Goal: Information Seeking & Learning: Understand process/instructions

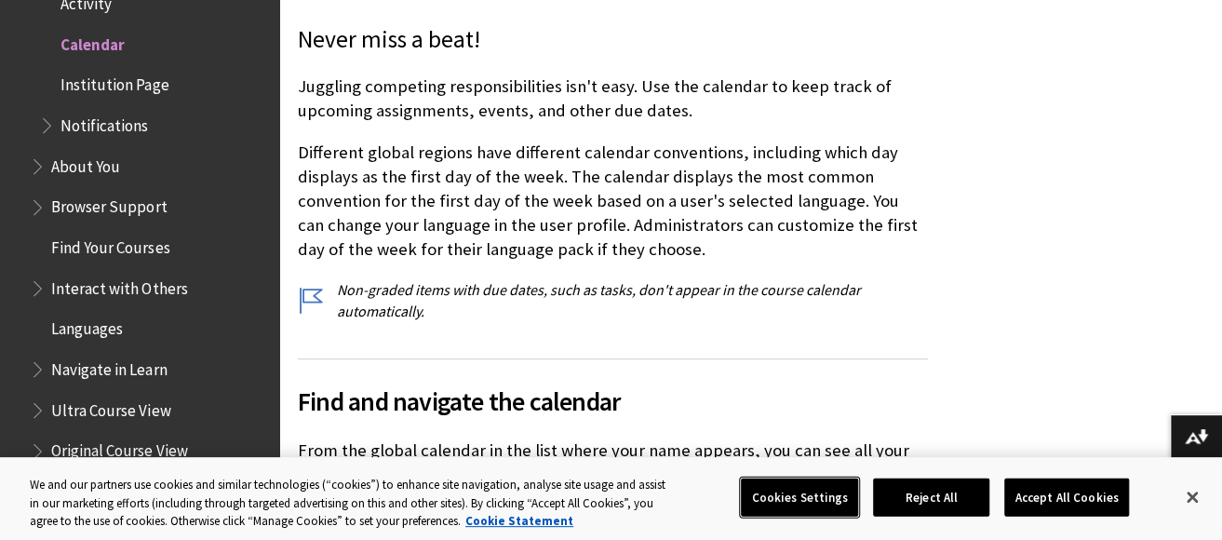
click at [810, 491] on button "Cookies Settings" at bounding box center [799, 497] width 117 height 39
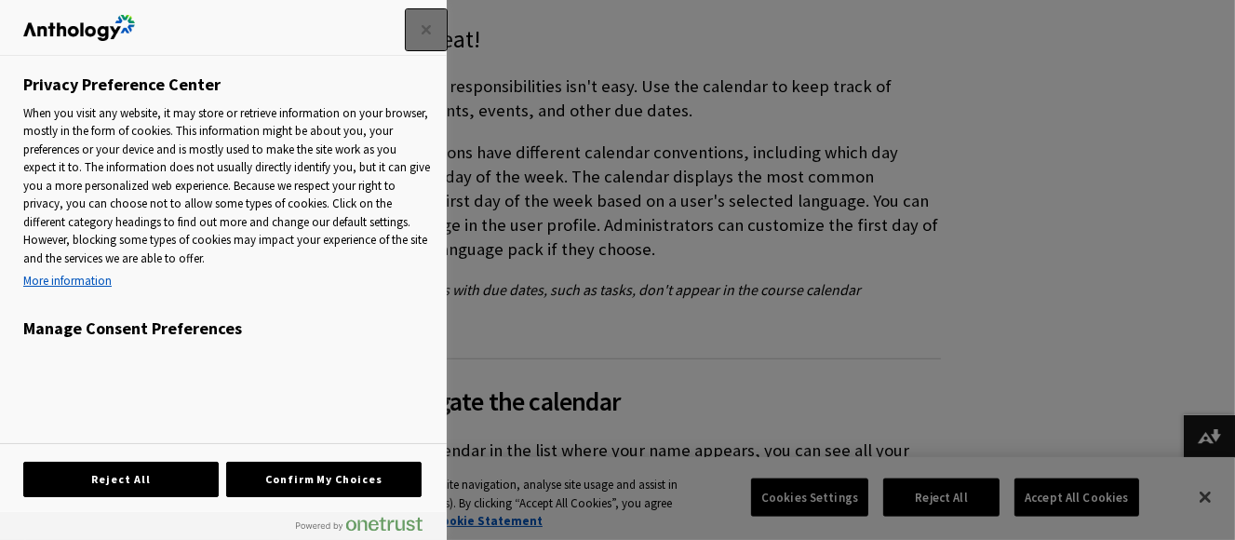
click at [416, 45] on button "Close" at bounding box center [426, 29] width 41 height 41
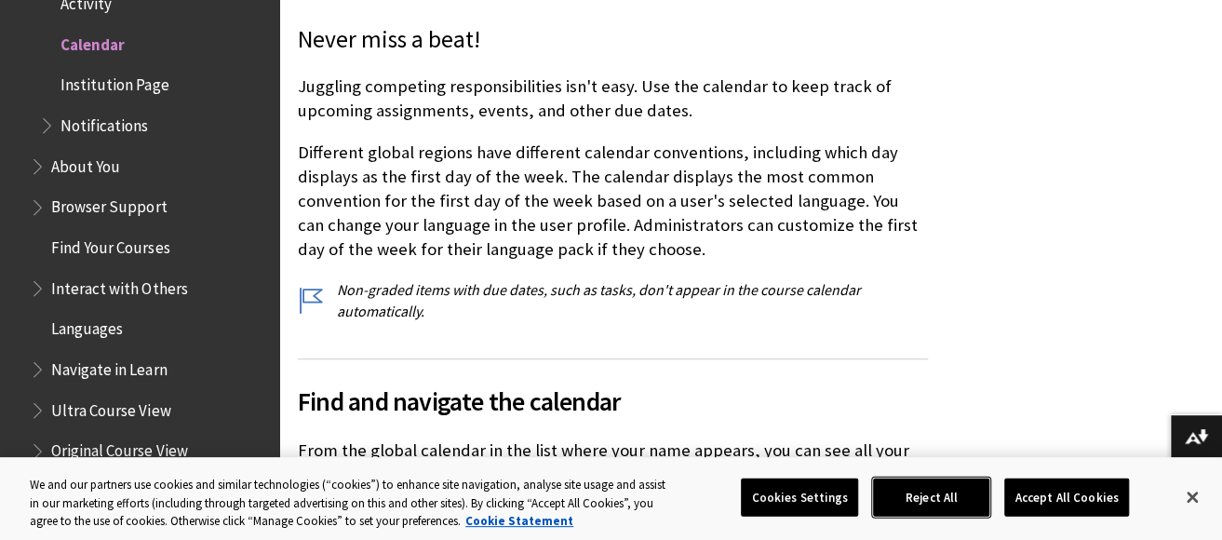
click at [914, 482] on button "Reject All" at bounding box center [931, 497] width 116 height 39
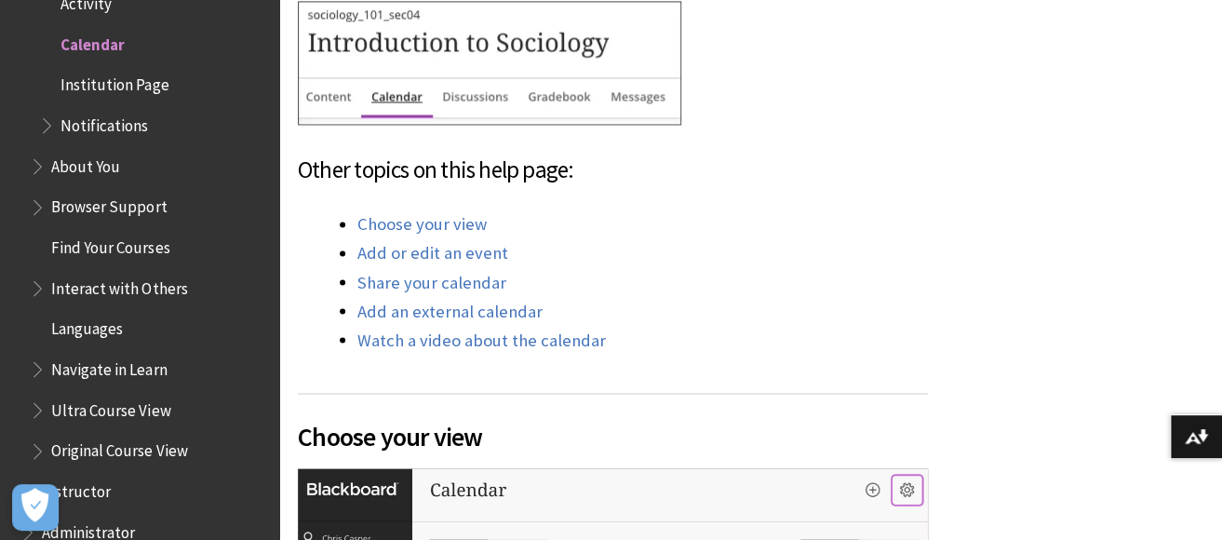
scroll to position [1362, 0]
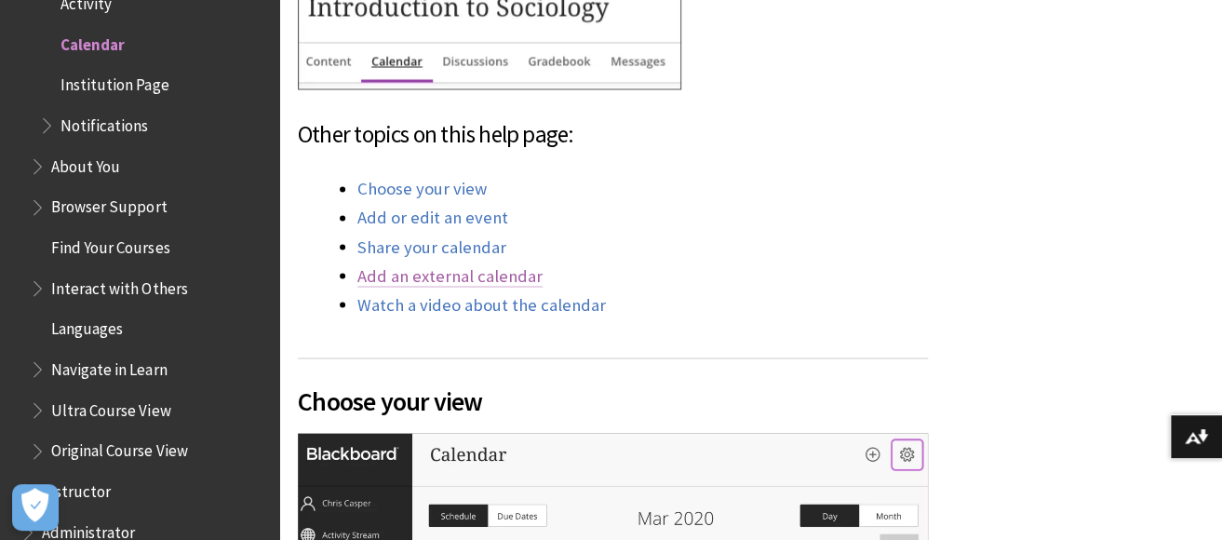
click at [507, 274] on link "Add an external calendar" at bounding box center [449, 275] width 185 height 22
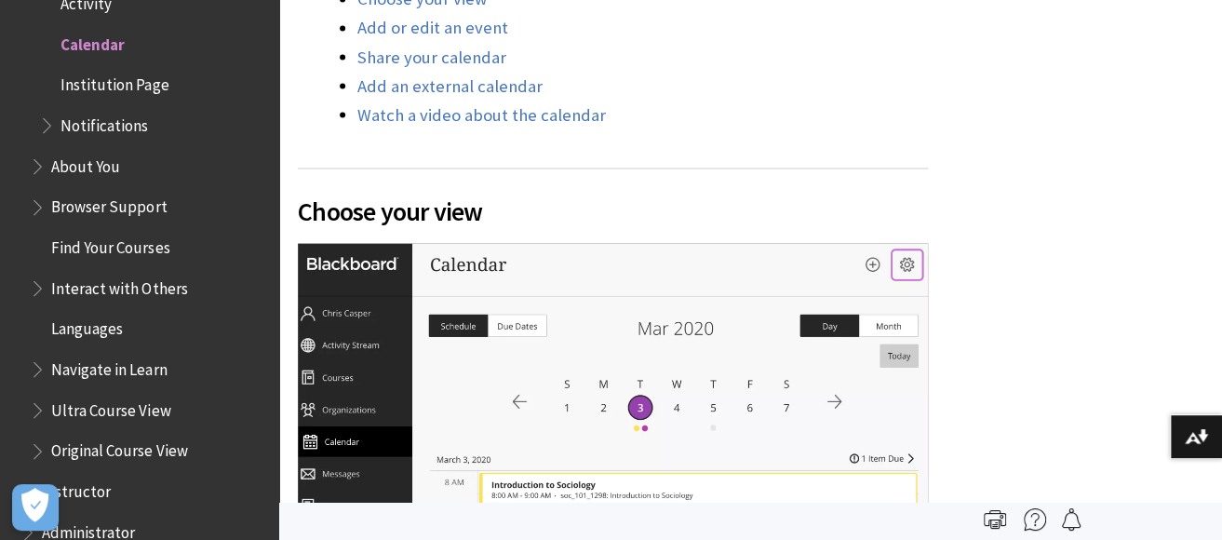
scroll to position [1518, 0]
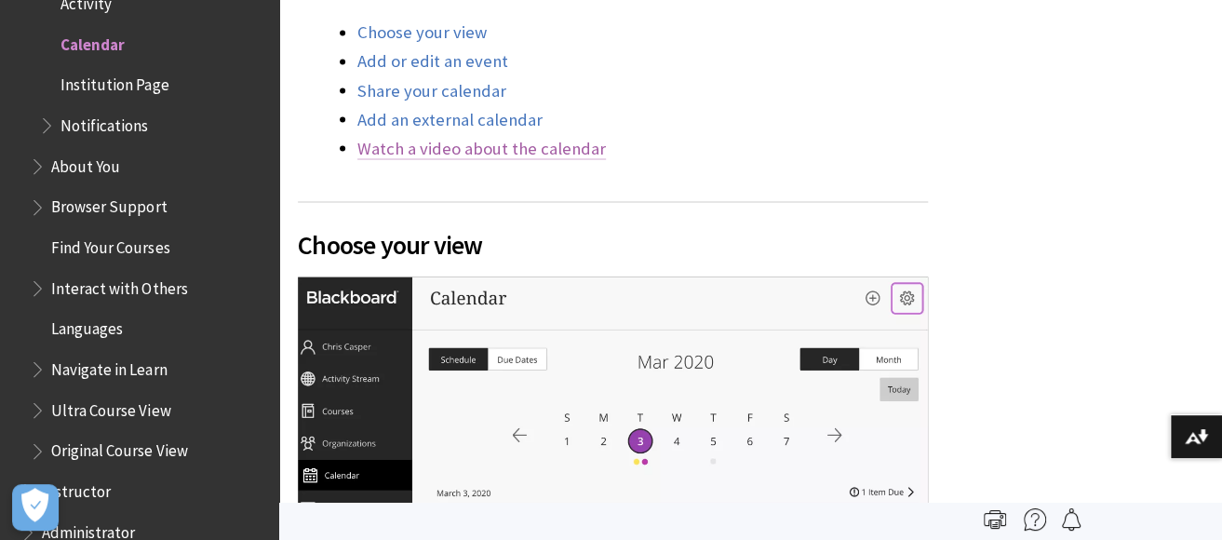
click at [526, 147] on link "Watch a video about the calendar" at bounding box center [481, 148] width 249 height 22
click at [438, 84] on link "Share your calendar" at bounding box center [431, 90] width 149 height 22
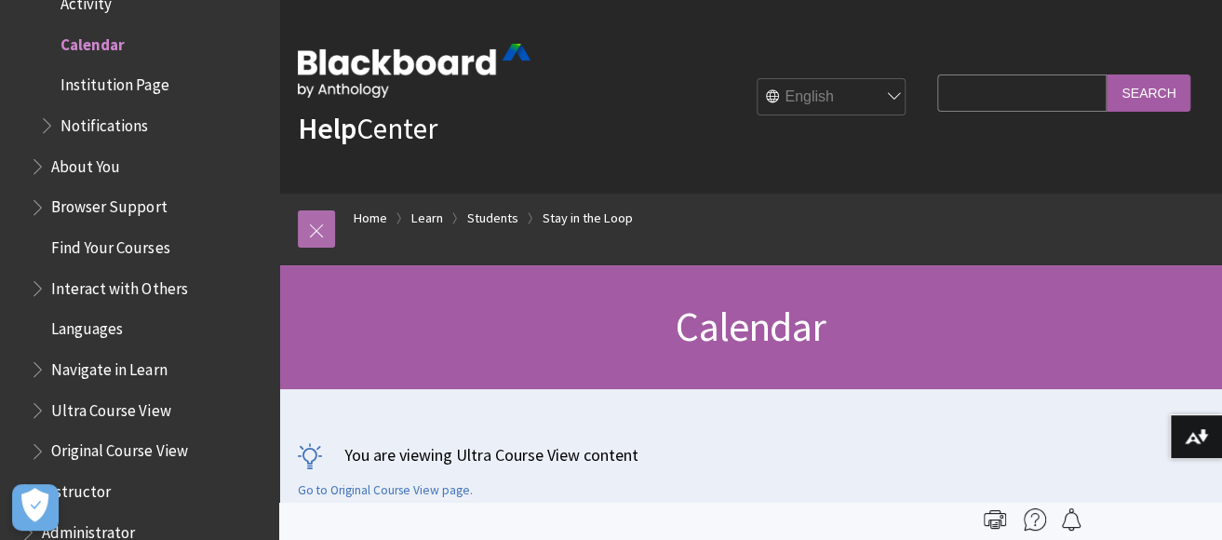
click at [320, 228] on link at bounding box center [316, 228] width 37 height 37
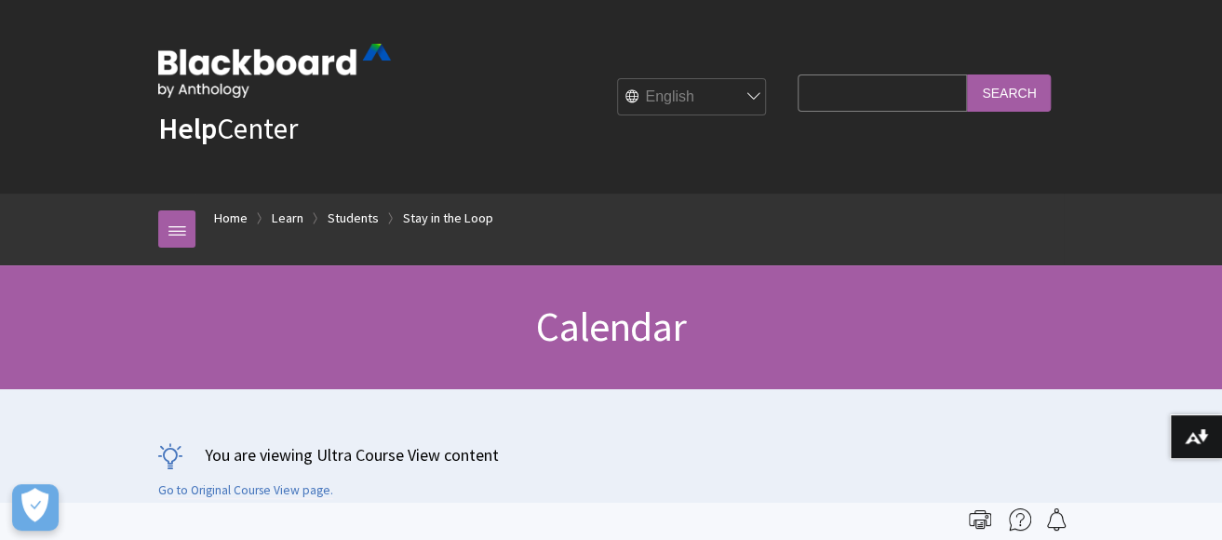
drag, startPoint x: 99, startPoint y: 103, endPoint x: 0, endPoint y: 81, distance: 101.2
click at [93, 101] on div "Help Center English عربية Català Cymraeg Deutsch Español Suomi Français עברית I…" at bounding box center [611, 97] width 1222 height 194
click at [0, 123] on div "Help Center English عربية Català Cymraeg Deutsch Español Suomi Français עברית I…" at bounding box center [611, 97] width 1222 height 194
